Goal: Task Accomplishment & Management: Use online tool/utility

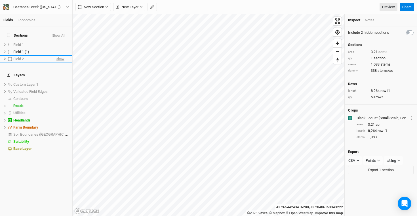
click at [56, 55] on span "show" at bounding box center [60, 58] width 8 height 7
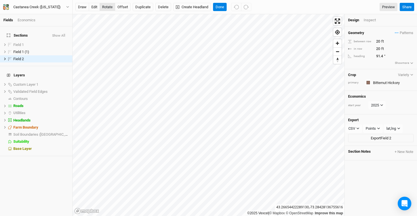
click at [108, 9] on button "rotate" at bounding box center [108, 7] width 16 height 9
type input "91.3"
click at [225, 7] on button "Done" at bounding box center [220, 7] width 14 height 9
click at [217, 8] on button "Done" at bounding box center [220, 7] width 14 height 9
click at [221, 9] on button "Done" at bounding box center [220, 7] width 14 height 9
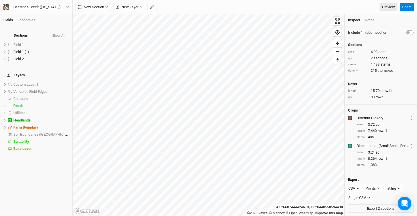
click at [26, 19] on div "Economics" at bounding box center [27, 20] width 18 height 5
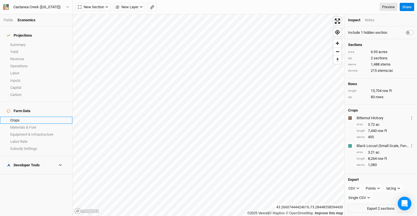
click at [26, 117] on link "Crops" at bounding box center [36, 120] width 72 height 7
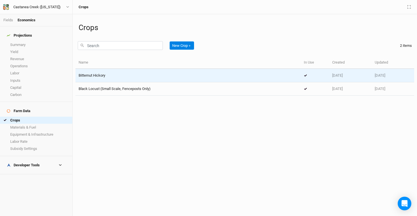
click at [112, 77] on div "Bitternut Hickory" at bounding box center [188, 75] width 219 height 5
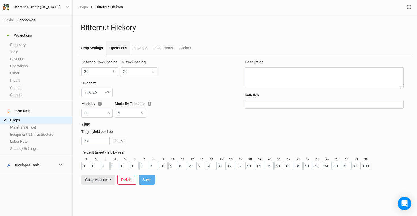
click at [121, 49] on link "Operations" at bounding box center [118, 48] width 24 height 14
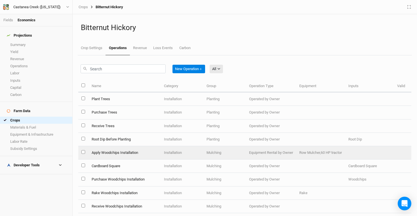
scroll to position [100, 0]
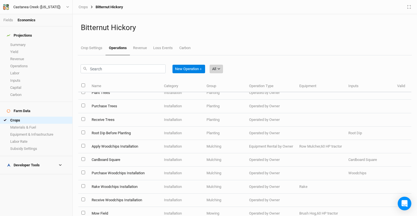
click at [216, 67] on div "All" at bounding box center [214, 69] width 4 height 6
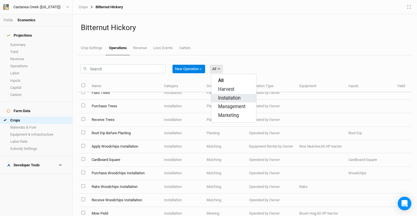
click at [232, 98] on span "Installation" at bounding box center [229, 98] width 22 height 7
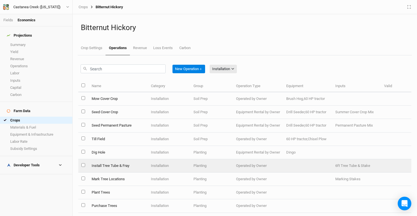
scroll to position [35, 0]
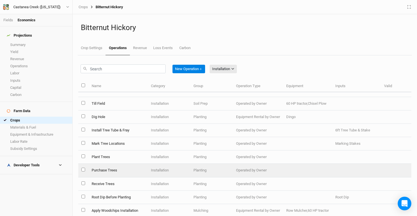
click at [120, 166] on td "Purchase Trees" at bounding box center [117, 170] width 59 height 13
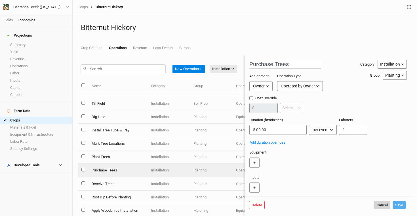
click at [383, 205] on button "Cancel" at bounding box center [382, 205] width 16 height 9
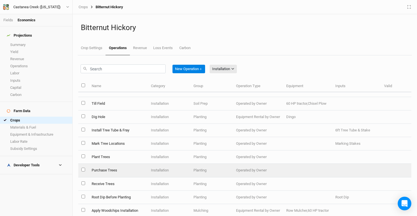
click at [127, 169] on td "Purchase Trees" at bounding box center [117, 170] width 59 height 13
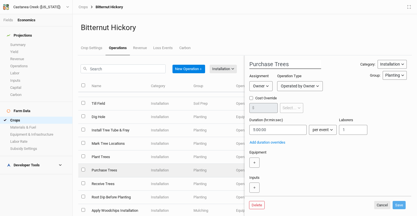
click at [252, 64] on input "Purchase Trees" at bounding box center [285, 64] width 72 height 9
type input "0. Purchase Trees"
click at [398, 205] on button "Save" at bounding box center [398, 205] width 13 height 9
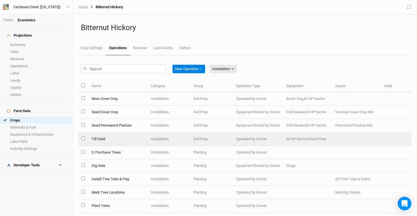
click at [83, 138] on input "select this item" at bounding box center [83, 138] width 4 height 4
checkbox input "true"
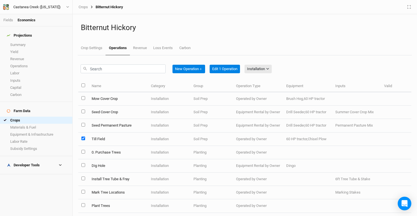
click at [100, 138] on td "Till Field" at bounding box center [117, 138] width 59 height 13
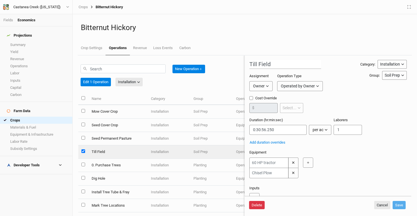
click at [263, 205] on button "Delete" at bounding box center [257, 205] width 16 height 9
click at [304, 206] on button "Delete" at bounding box center [300, 205] width 16 height 9
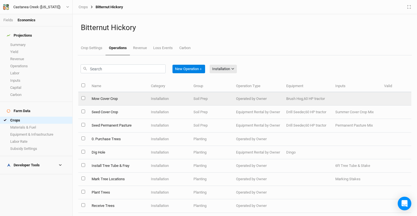
click at [84, 99] on input "select this item" at bounding box center [83, 98] width 4 height 4
checkbox input "true"
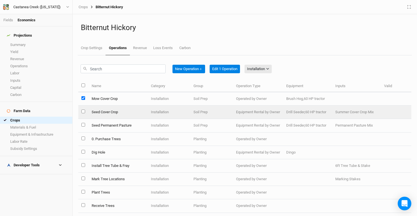
click at [82, 112] on input "select this item" at bounding box center [83, 111] width 4 height 4
checkbox input "true"
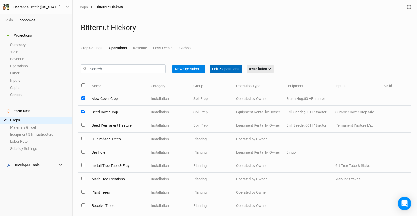
click at [237, 69] on button "Edit 2 Operations" at bounding box center [226, 69] width 32 height 9
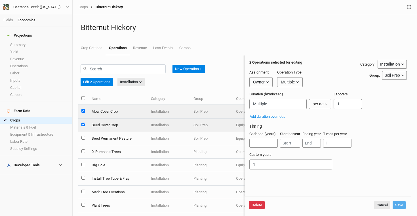
click at [255, 206] on button "Delete" at bounding box center [257, 205] width 16 height 9
click at [304, 204] on button "Delete" at bounding box center [300, 205] width 16 height 9
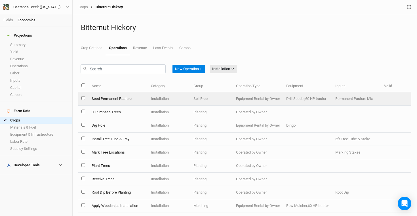
click at [83, 98] on input "select this item" at bounding box center [83, 98] width 4 height 4
checkbox input "true"
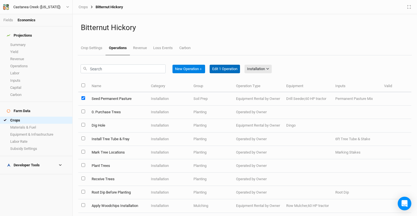
click at [230, 67] on button "Edit 1 Operation" at bounding box center [225, 69] width 30 height 9
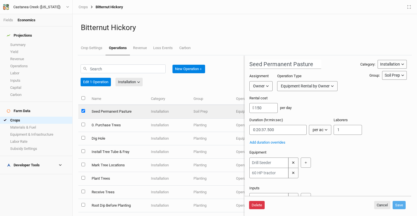
click at [255, 205] on button "Delete" at bounding box center [257, 205] width 16 height 9
click at [305, 206] on button "Delete" at bounding box center [300, 205] width 16 height 9
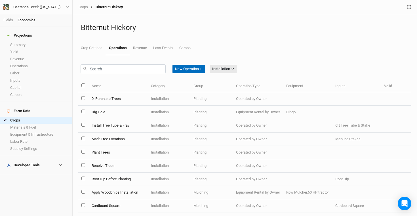
click at [187, 70] on button "New Operation ＋" at bounding box center [188, 69] width 33 height 9
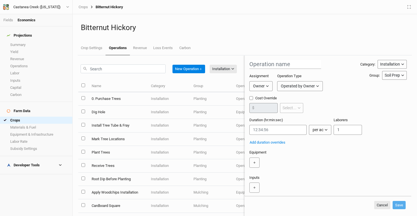
click at [251, 99] on input "Cost Override" at bounding box center [251, 98] width 4 height 4
checkbox input "true"
click at [268, 111] on input "number" at bounding box center [263, 108] width 28 height 10
type input "0.03"
click at [295, 108] on icon "button" at bounding box center [295, 107] width 3 height 3
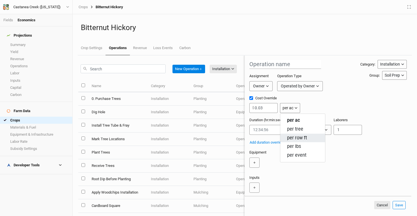
click at [309, 139] on button "per row ft" at bounding box center [302, 138] width 45 height 9
click at [316, 168] on div "＋" at bounding box center [326, 163] width 155 height 13
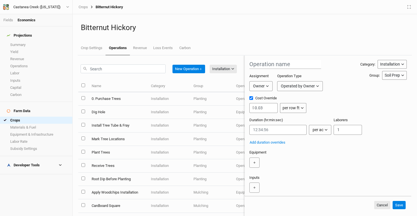
click at [398, 205] on button "Save" at bounding box center [398, 205] width 13 height 9
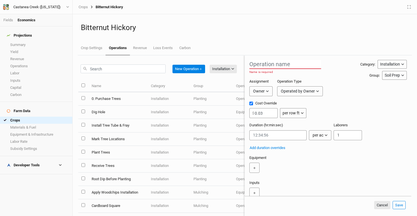
click at [295, 63] on input "text" at bounding box center [285, 64] width 72 height 9
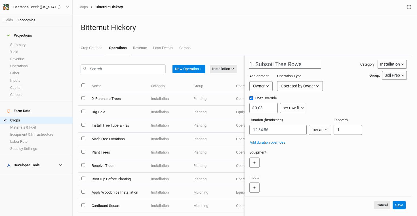
type input "1. Subsoil Tree Rows"
click at [397, 205] on button "Save" at bounding box center [398, 205] width 13 height 9
click at [399, 205] on button "Save" at bounding box center [398, 205] width 13 height 9
click at [401, 205] on button "Save" at bounding box center [398, 205] width 13 height 9
click at [269, 87] on button "Owner" at bounding box center [260, 86] width 23 height 10
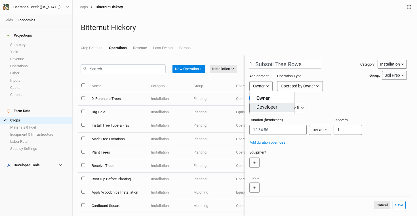
click at [275, 105] on span "Developer" at bounding box center [266, 107] width 21 height 7
click at [376, 124] on div "Duration (hr:min:sec) per ac per ac per tree per row ft per lbs per event Labor…" at bounding box center [327, 128] width 157 height 22
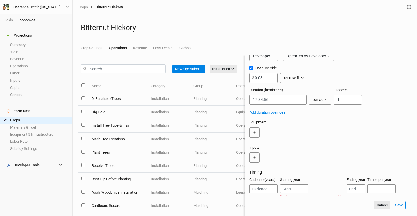
scroll to position [56, 0]
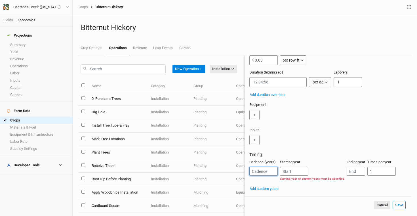
click at [270, 171] on input "number" at bounding box center [263, 171] width 28 height 9
type input "1"
click at [297, 171] on input "number" at bounding box center [294, 171] width 28 height 9
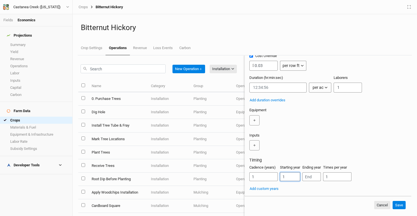
type input "1"
click at [373, 175] on div "Cadence (years) 1 Starting year 1 Ending year Times per year 1" at bounding box center [327, 175] width 157 height 21
click at [304, 177] on input "number" at bounding box center [311, 176] width 18 height 9
type input "1"
click at [400, 203] on button "Save" at bounding box center [398, 205] width 13 height 9
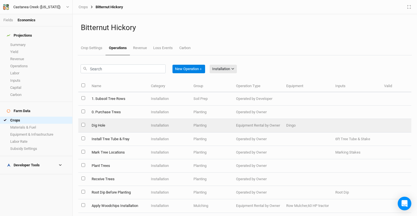
click at [106, 127] on td "Dig Hole" at bounding box center [117, 125] width 59 height 13
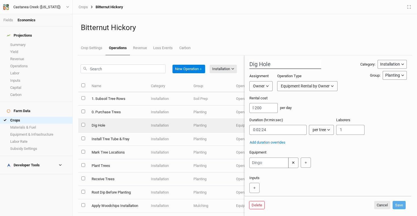
click at [252, 66] on input "Dig Hole" at bounding box center [285, 64] width 72 height 9
type input "2. Augur Holes"
drag, startPoint x: 266, startPoint y: 109, endPoint x: 255, endPoint y: 109, distance: 10.8
click at [255, 109] on input "200" at bounding box center [263, 108] width 28 height 10
type input "300"
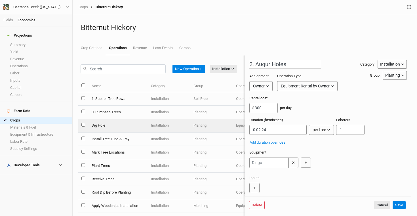
click at [261, 83] on div "Owner" at bounding box center [259, 86] width 12 height 6
click at [274, 109] on span "Developer" at bounding box center [266, 107] width 21 height 7
click at [401, 203] on button "Save" at bounding box center [398, 205] width 13 height 9
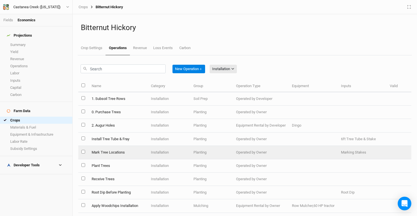
click at [112, 153] on td "Mark Tree Locations" at bounding box center [117, 152] width 59 height 13
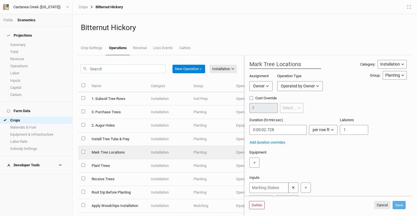
click at [255, 66] on input "Mark Tree Locations" at bounding box center [285, 64] width 72 height 9
type input "1b. Mark Tree Locations"
click at [268, 87] on icon "button" at bounding box center [267, 85] width 3 height 3
click at [269, 106] on span "Developer" at bounding box center [266, 107] width 21 height 7
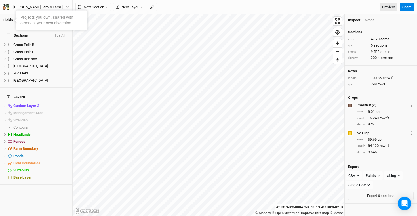
click at [9, 20] on link "Fields" at bounding box center [8, 20] width 10 height 4
click at [32, 21] on div "Economics" at bounding box center [27, 20] width 18 height 5
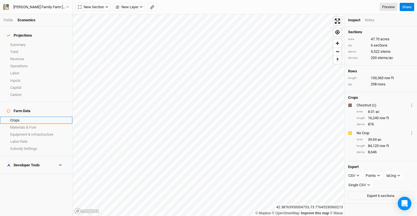
click at [28, 117] on link "Crops" at bounding box center [36, 120] width 72 height 7
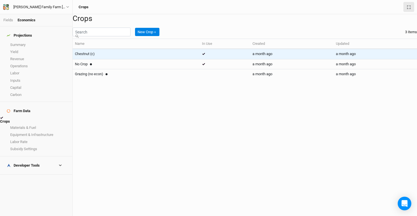
click at [129, 56] on div "Chestnut (c)" at bounding box center [136, 53] width 122 height 5
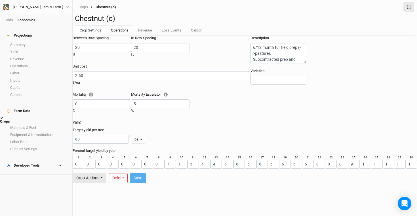
click at [112, 35] on link "Operations" at bounding box center [119, 30] width 27 height 10
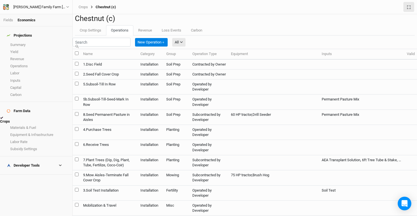
click at [135, 94] on td "5.Subsoil-Till In Row" at bounding box center [109, 86] width 57 height 15
